Goal: Find specific page/section: Find specific page/section

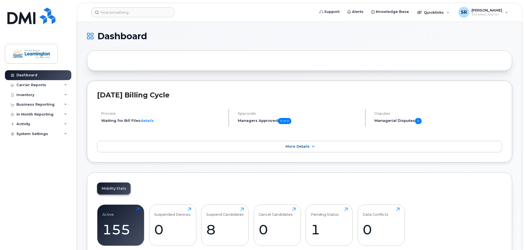
click at [294, 36] on h1 "Dashboard" at bounding box center [298, 36] width 423 height 9
click at [141, 15] on input at bounding box center [132, 12] width 83 height 10
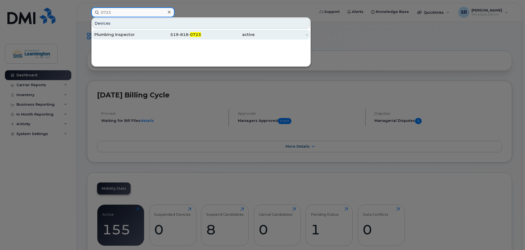
type input "0723"
click at [139, 32] on div "Plumbing Inspector" at bounding box center [121, 34] width 54 height 5
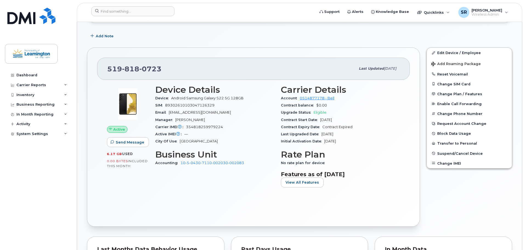
scroll to position [82, 0]
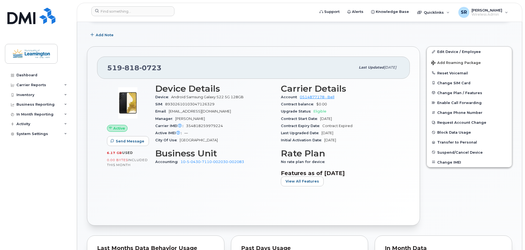
click at [150, 21] on header "Support Alerts Knowledge Base Quicklinks Suspend / Cancel Device Change SIM Car…" at bounding box center [300, 12] width 446 height 19
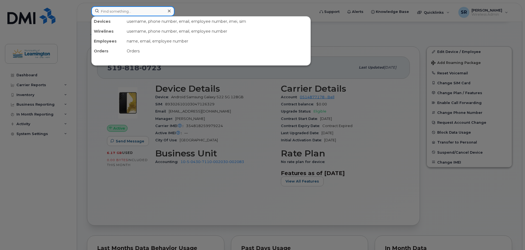
click at [153, 12] on input at bounding box center [132, 11] width 83 height 10
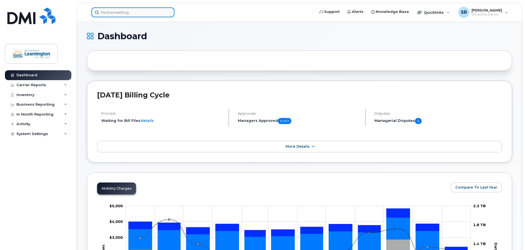
drag, startPoint x: 0, startPoint y: 0, endPoint x: 152, endPoint y: 12, distance: 152.5
click at [153, 12] on input at bounding box center [132, 12] width 83 height 10
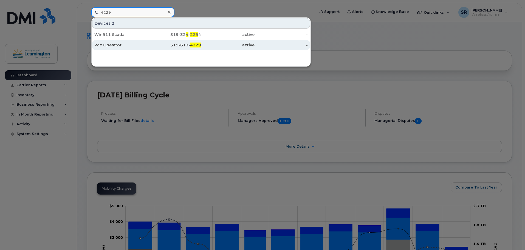
type input "4229"
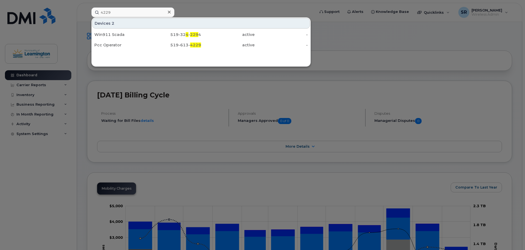
drag, startPoint x: 128, startPoint y: 46, endPoint x: 192, endPoint y: 63, distance: 66.9
click at [128, 46] on div "Pcc Operator" at bounding box center [121, 44] width 54 height 5
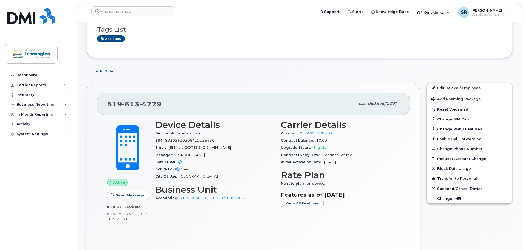
scroll to position [102, 0]
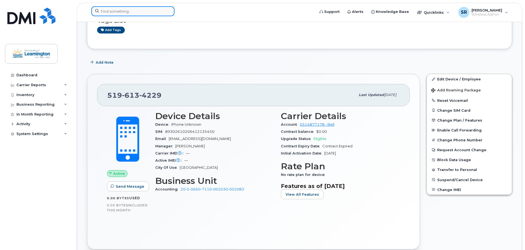
click at [122, 11] on input at bounding box center [132, 11] width 83 height 10
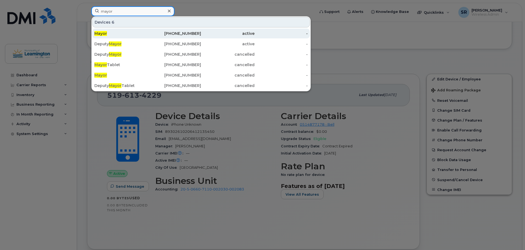
type input "mayor"
click at [116, 33] on div "Mayor" at bounding box center [121, 33] width 54 height 5
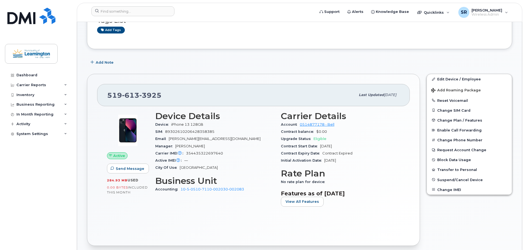
scroll to position [82, 0]
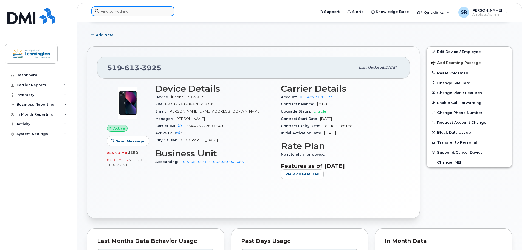
click at [144, 13] on input at bounding box center [132, 11] width 83 height 10
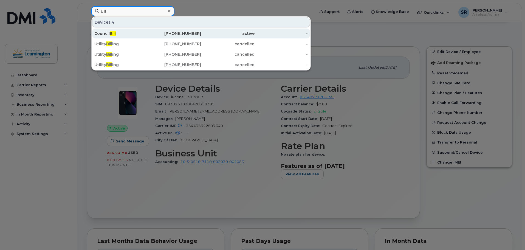
type input "bill"
click at [123, 34] on div "Council Bill" at bounding box center [121, 33] width 54 height 5
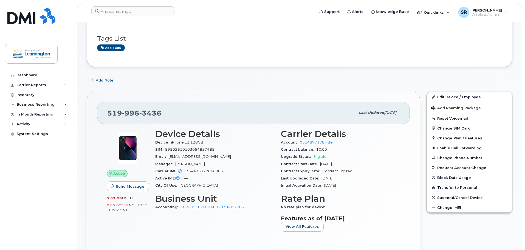
scroll to position [27, 0]
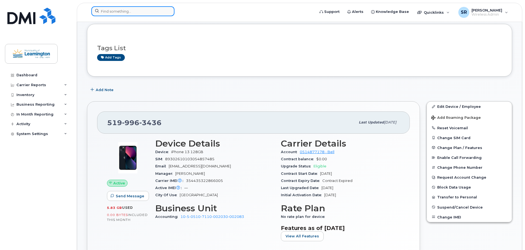
click at [157, 11] on input at bounding box center [132, 11] width 83 height 10
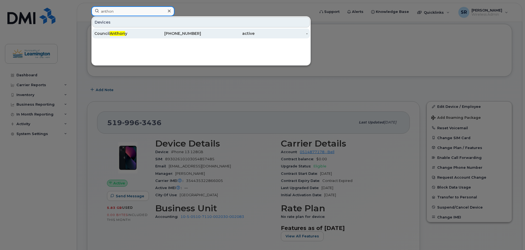
type input "anthon"
click at [128, 29] on div "Council Anthon y" at bounding box center [121, 34] width 54 height 10
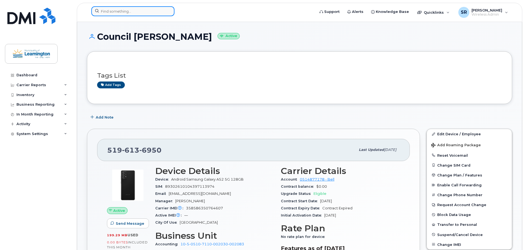
click at [151, 12] on input at bounding box center [132, 11] width 83 height 10
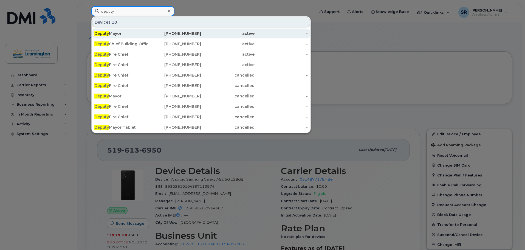
type input "deputy"
click at [148, 32] on div "519-324-5131" at bounding box center [175, 33] width 54 height 5
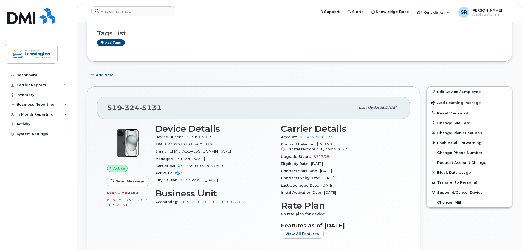
scroll to position [55, 0]
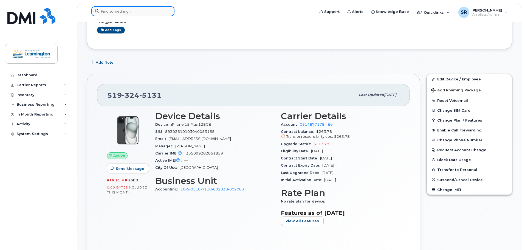
click at [161, 12] on input at bounding box center [132, 11] width 83 height 10
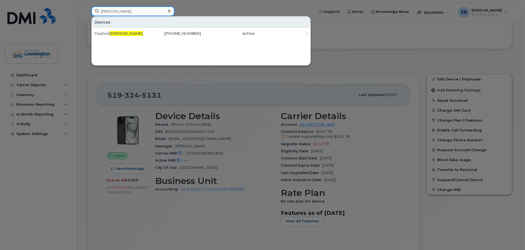
type input "paul"
click at [130, 30] on div "Council Paul" at bounding box center [121, 34] width 54 height 10
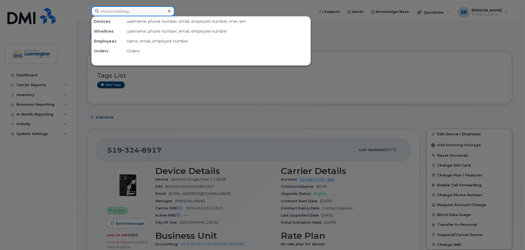
click at [143, 13] on input at bounding box center [132, 11] width 83 height 10
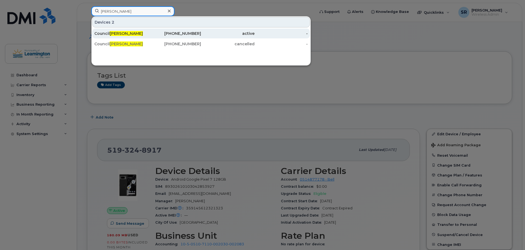
type input "heather"
click at [126, 35] on span "Heather" at bounding box center [126, 33] width 33 height 5
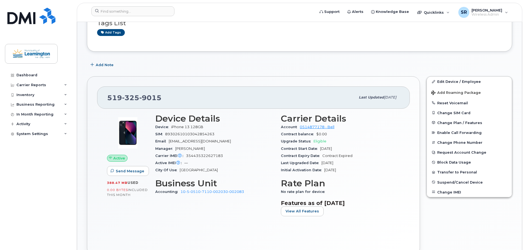
scroll to position [110, 0]
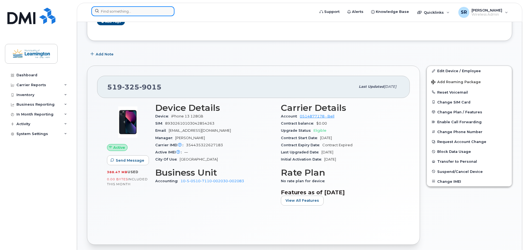
click at [148, 11] on input at bounding box center [132, 11] width 83 height 10
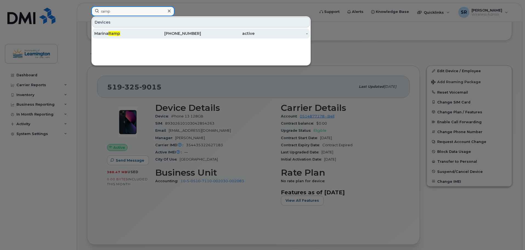
type input "ramp"
drag, startPoint x: 122, startPoint y: 35, endPoint x: 156, endPoint y: 36, distance: 34.9
click at [122, 35] on div "Marina Ramp" at bounding box center [121, 33] width 54 height 5
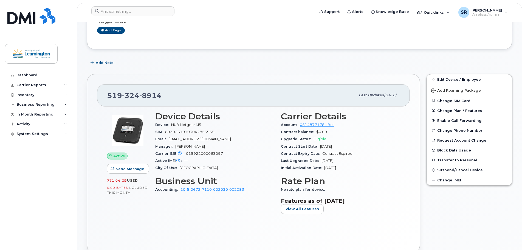
scroll to position [110, 0]
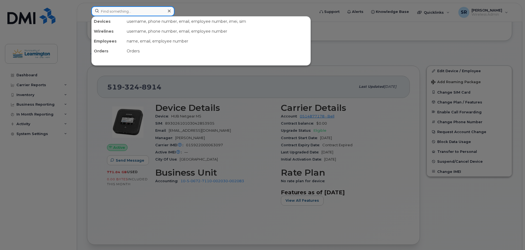
click at [148, 14] on input at bounding box center [132, 11] width 83 height 10
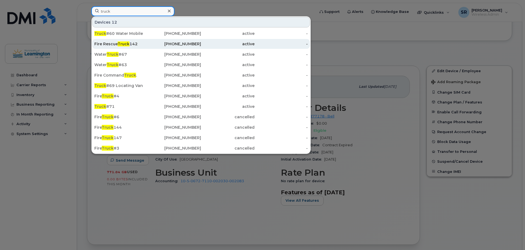
type input "truck"
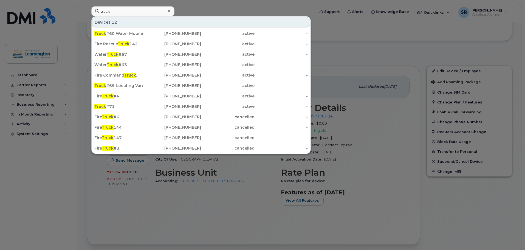
drag, startPoint x: 131, startPoint y: 44, endPoint x: 231, endPoint y: 60, distance: 101.6
click at [131, 44] on div "Fire Rescue Truck 142" at bounding box center [121, 43] width 54 height 5
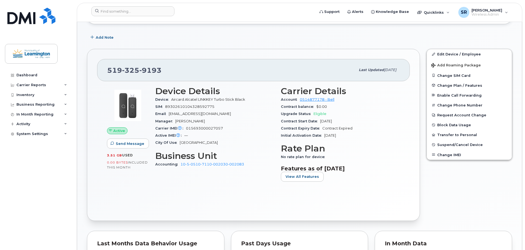
scroll to position [82, 0]
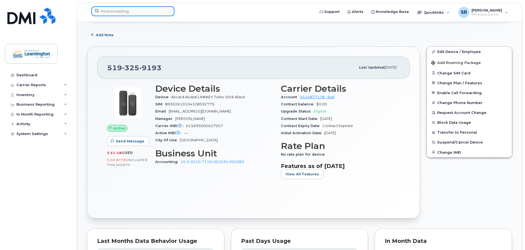
click at [162, 10] on input at bounding box center [132, 11] width 83 height 10
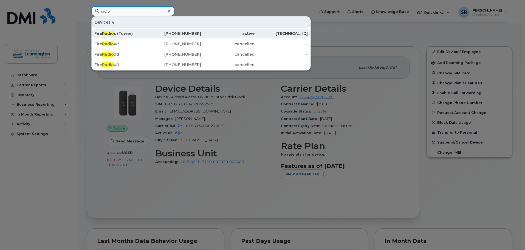
type input "radio"
click at [118, 33] on div "Fire Radio s (Tower)" at bounding box center [121, 33] width 54 height 5
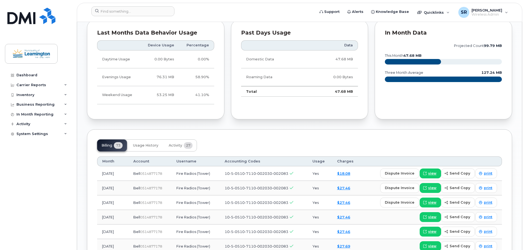
scroll to position [412, 0]
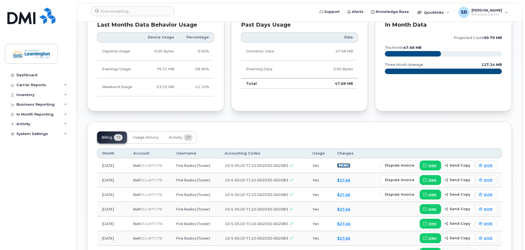
click at [350, 165] on link "$18.08" at bounding box center [343, 165] width 13 height 4
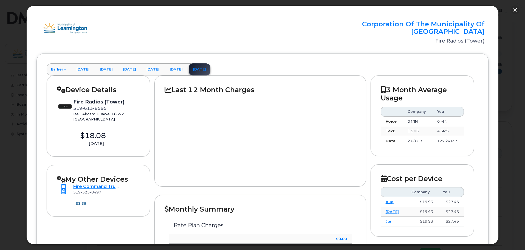
scroll to position [0, 0]
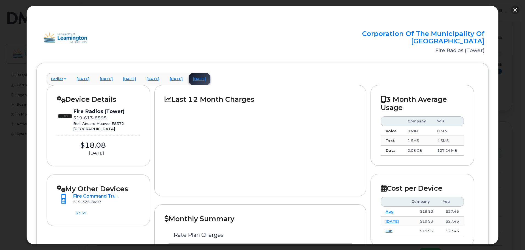
click at [515, 9] on button "button" at bounding box center [515, 9] width 9 height 9
